Goal: Transaction & Acquisition: Subscribe to service/newsletter

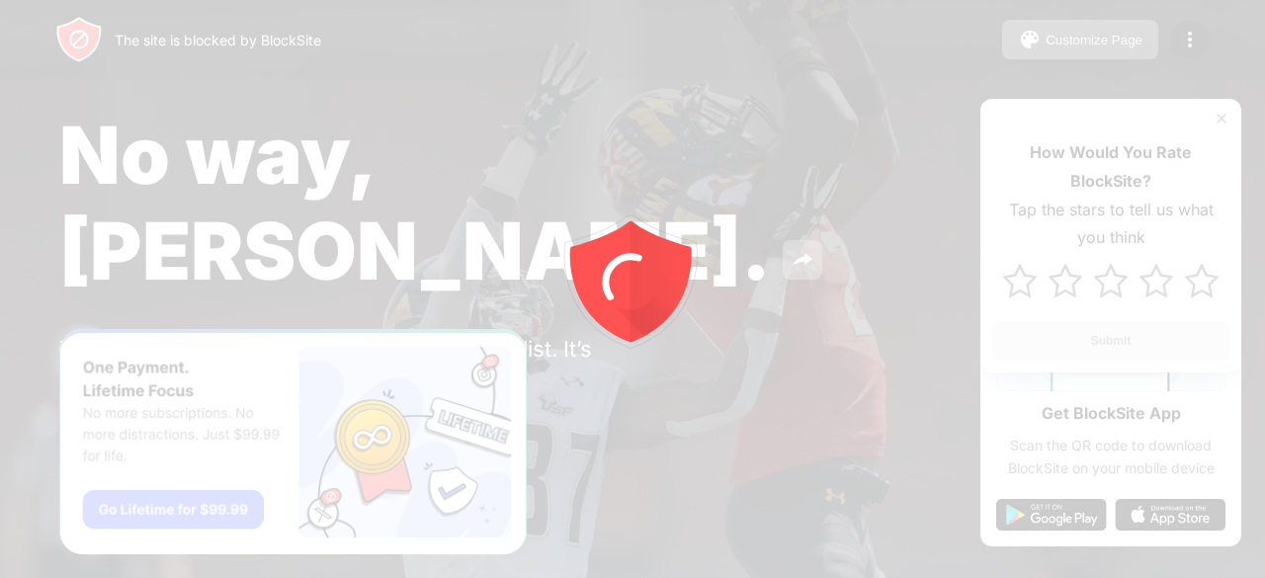
click at [490, 303] on icon "animation" at bounding box center [633, 290] width 356 height 356
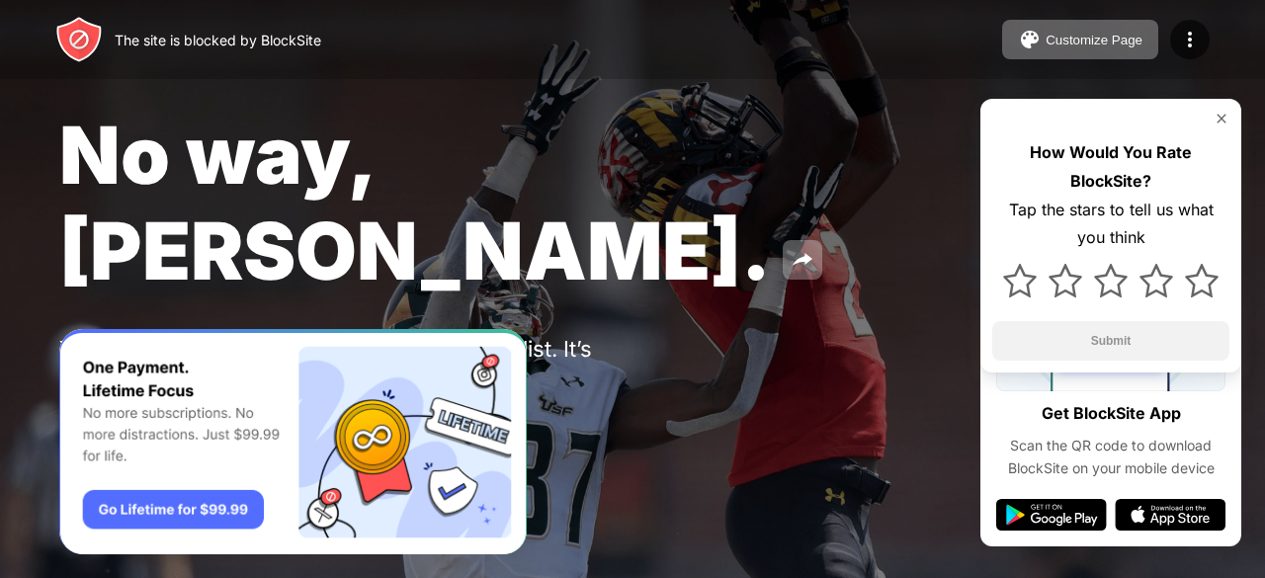
click at [443, 238] on div "No way, Jose. You put tiktok.com in your Block Sites list. It’s probably there …" at bounding box center [632, 276] width 1265 height 553
click at [1226, 116] on img at bounding box center [1221, 119] width 16 height 16
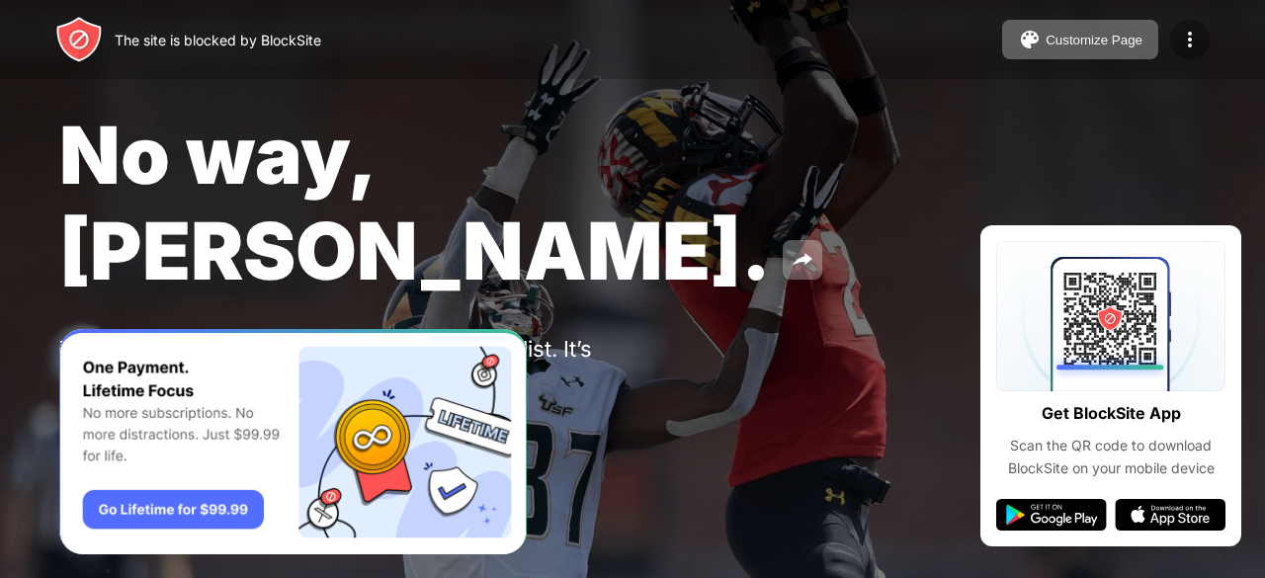
click at [1189, 44] on img at bounding box center [1190, 40] width 24 height 24
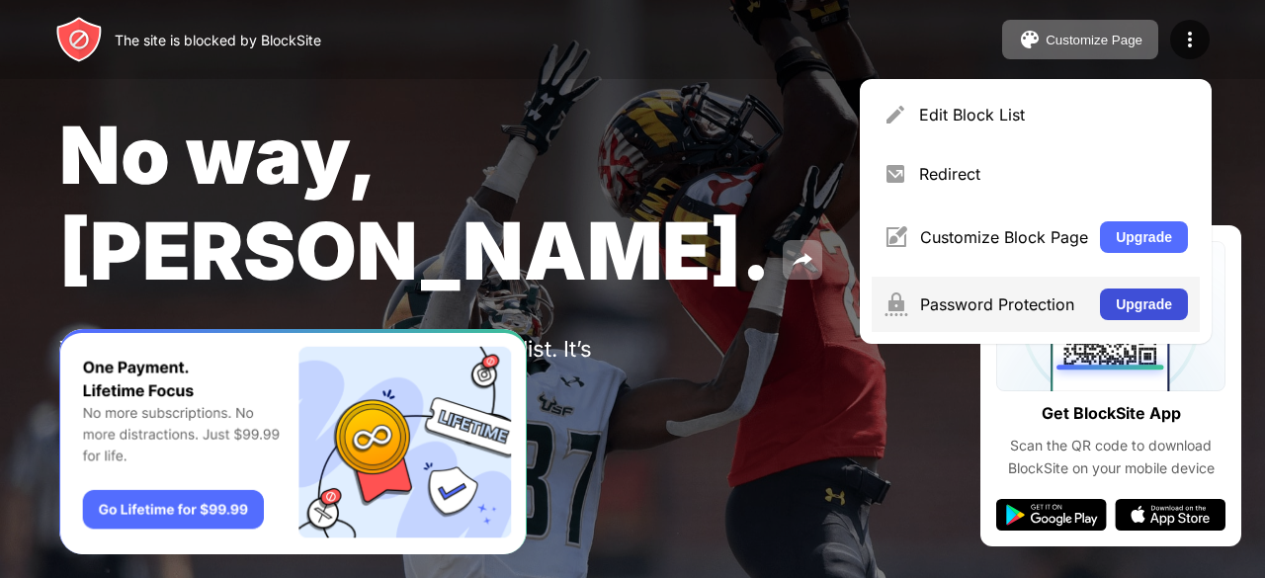
click at [1112, 301] on button "Upgrade" at bounding box center [1144, 305] width 88 height 32
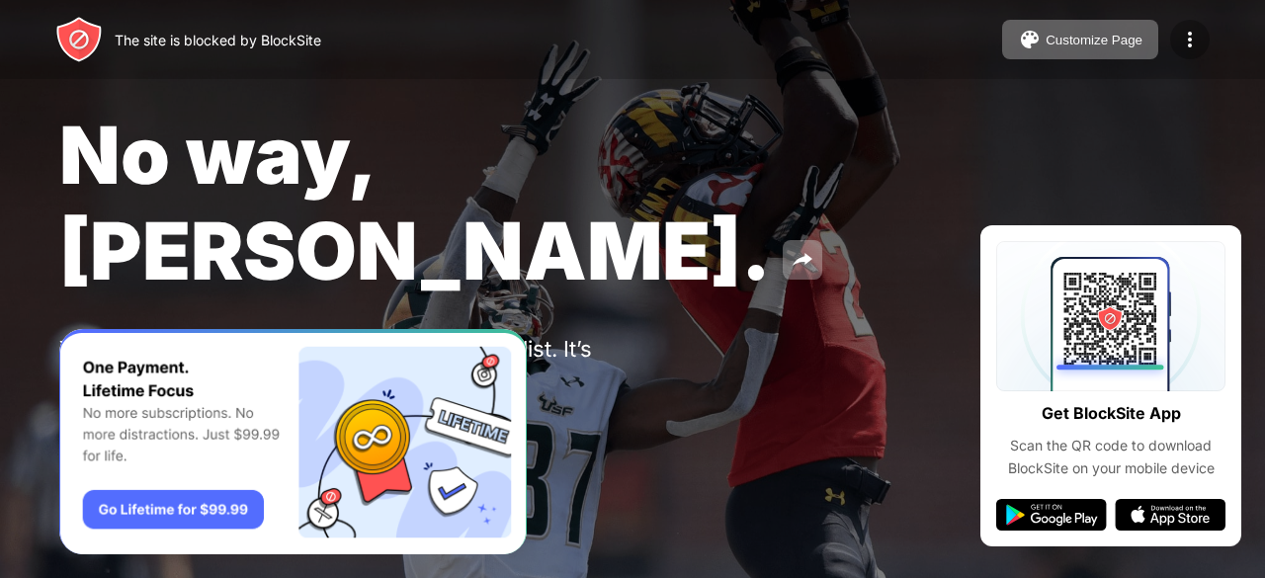
click at [1194, 39] on img at bounding box center [1190, 40] width 24 height 24
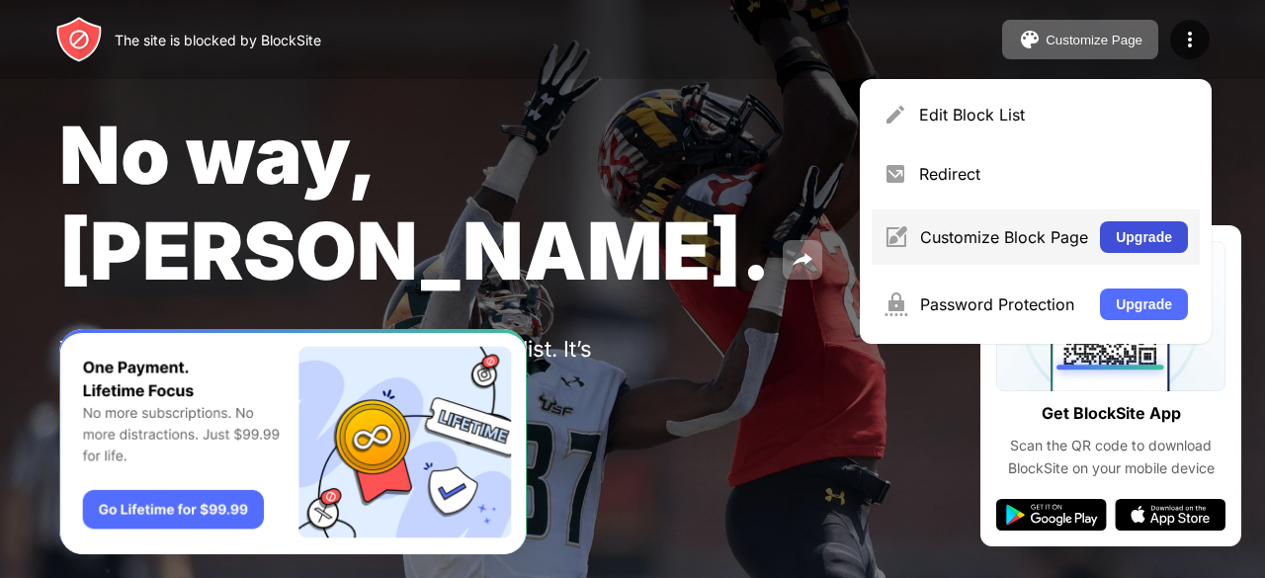
click at [1121, 238] on button "Upgrade" at bounding box center [1144, 237] width 88 height 32
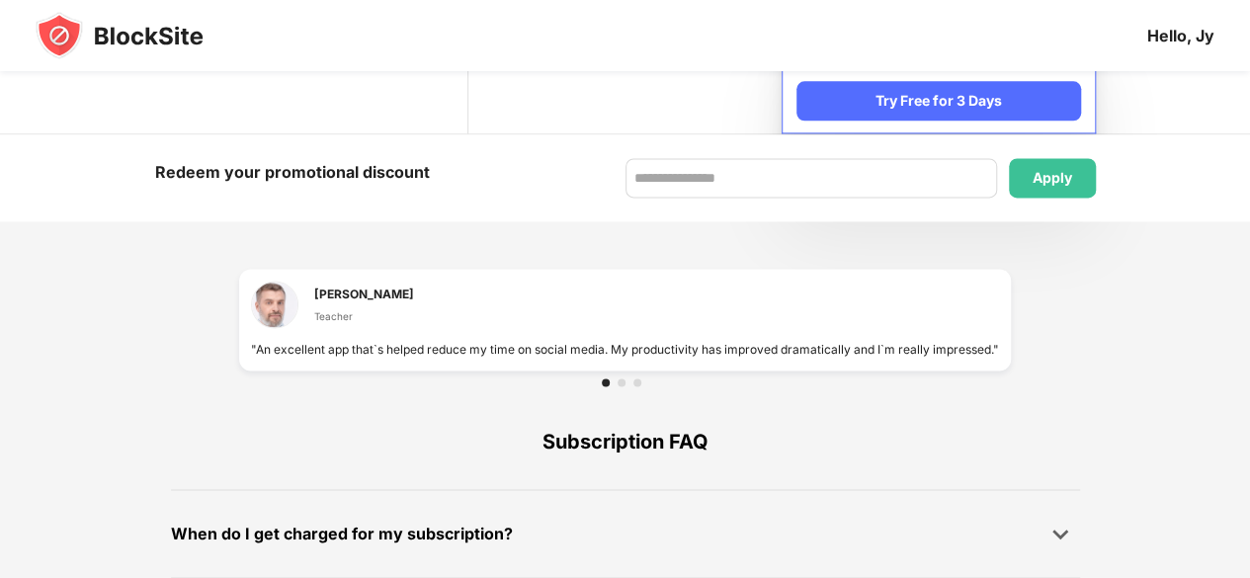
scroll to position [1245, 0]
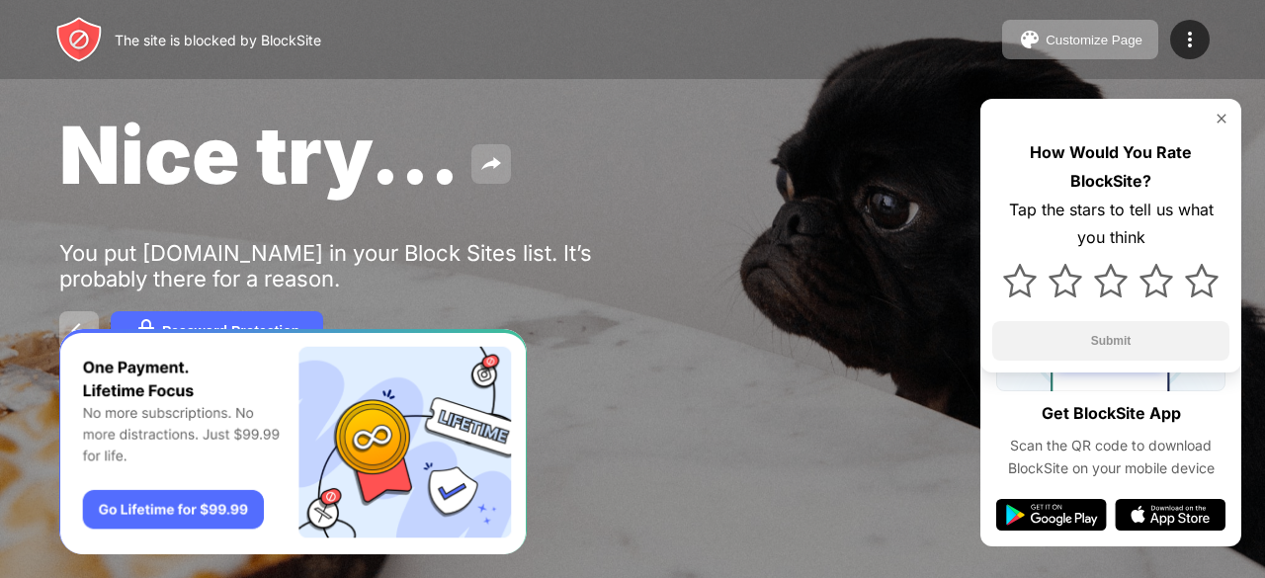
click at [480, 162] on img at bounding box center [491, 164] width 24 height 24
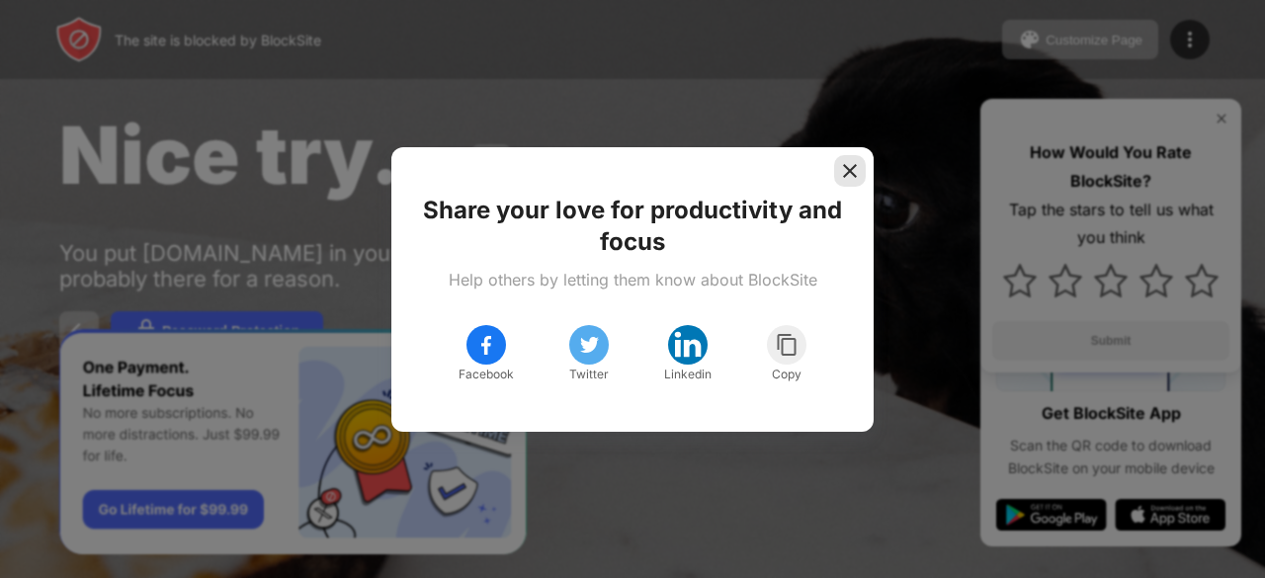
click at [860, 171] on div at bounding box center [850, 171] width 32 height 32
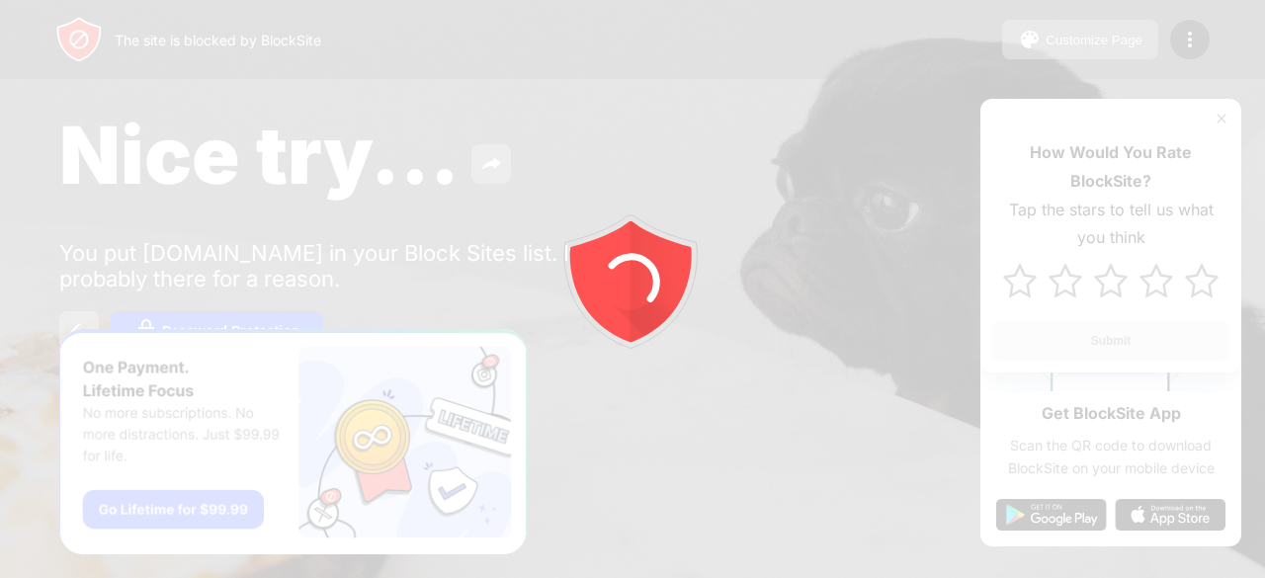
click at [275, 251] on div at bounding box center [632, 289] width 1265 height 578
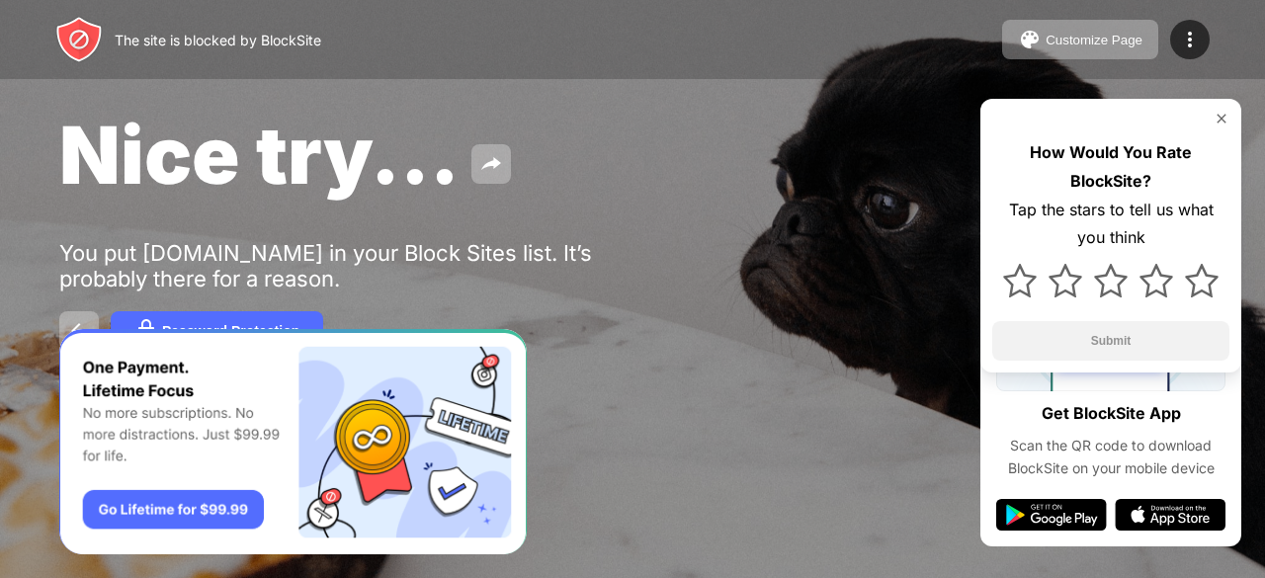
click at [170, 512] on img "Banner Message" at bounding box center [292, 442] width 467 height 226
click at [385, 167] on span "Nice try..." at bounding box center [259, 155] width 400 height 96
click at [681, 38] on div "The site is blocked by BlockSite Customize Page Edit Block List Redirect Custom…" at bounding box center [632, 39] width 1265 height 79
click at [1200, 41] on img at bounding box center [1190, 40] width 24 height 24
